Goal: Task Accomplishment & Management: Manage account settings

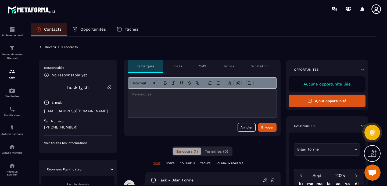
click at [49, 45] on div "Revenir aux contacts" at bounding box center [58, 47] width 39 height 5
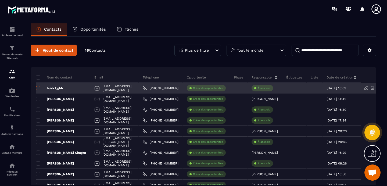
click at [39, 88] on span at bounding box center [38, 88] width 4 height 4
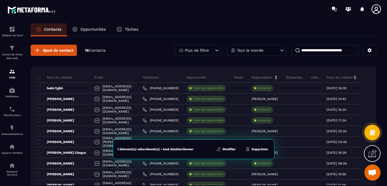
click at [254, 147] on button "Supprimer" at bounding box center [257, 148] width 26 height 5
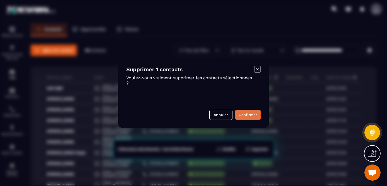
click at [246, 115] on button "Confirmer" at bounding box center [248, 115] width 26 height 10
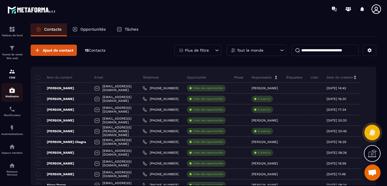
click at [7, 89] on div "Webinaire" at bounding box center [11, 92] width 21 height 11
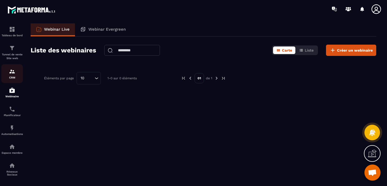
click at [15, 71] on div "CRM" at bounding box center [11, 73] width 21 height 11
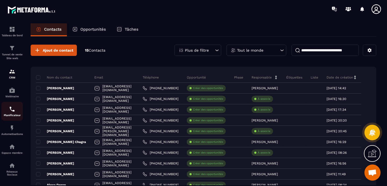
click at [12, 111] on img at bounding box center [12, 109] width 6 height 6
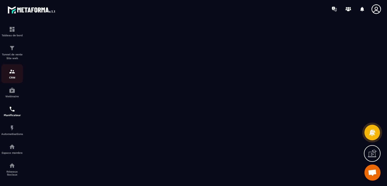
click at [14, 70] on img at bounding box center [12, 71] width 6 height 6
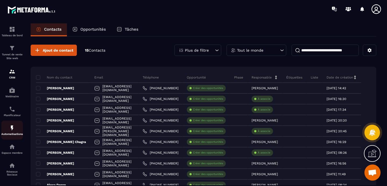
click at [12, 132] on div "Automatisations" at bounding box center [11, 130] width 21 height 11
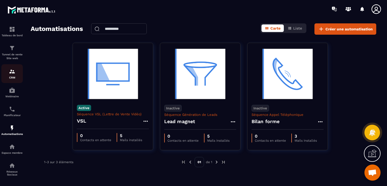
click at [13, 78] on p "CRM" at bounding box center [11, 77] width 21 height 3
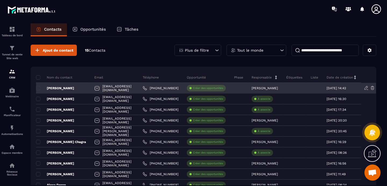
click at [68, 86] on p "[PERSON_NAME]" at bounding box center [55, 88] width 38 height 4
